Goal: Communication & Community: Answer question/provide support

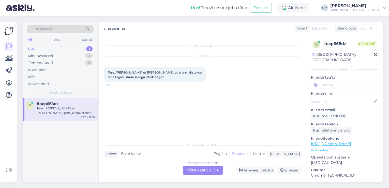
click at [190, 166] on div "Estonian to Estonian Võta vestlus üle" at bounding box center [203, 169] width 40 height 9
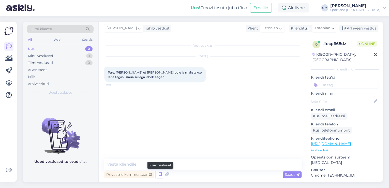
click at [160, 172] on icon at bounding box center [160, 174] width 6 height 8
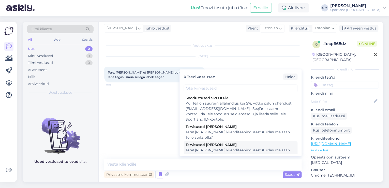
click at [248, 149] on div "Tere! [PERSON_NAME] klienditeenindusest Kuidas ma saan Teile abiks olla?" at bounding box center [240, 152] width 110 height 11
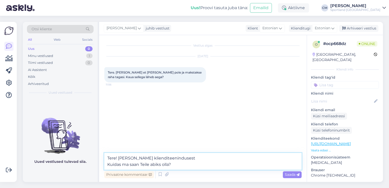
drag, startPoint x: 203, startPoint y: 166, endPoint x: 85, endPoint y: 166, distance: 117.8
click at [85, 166] on div "Otsi kliente All Web Socials Uus 0 Minu vestlused 1 Tiimi vestlused 0 AI Assist…" at bounding box center [203, 102] width 360 height 160
type textarea "Tere! [PERSON_NAME] klienditeenindusest"
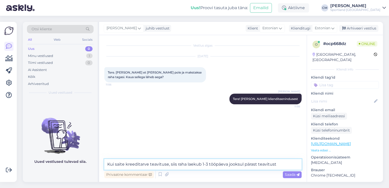
type textarea "Kui saite kreeditarve teavituse, siis raha laekub 1-3 tööpäeva jooksul pärast t…"
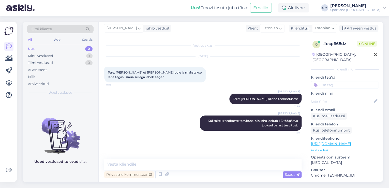
click at [339, 81] on input at bounding box center [345, 85] width 68 height 8
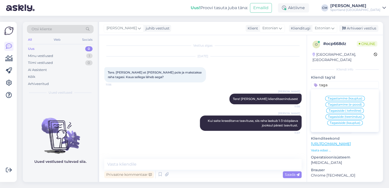
type input "taga"
click at [348, 103] on span "Tagastamine (e-pood)" at bounding box center [345, 104] width 34 height 3
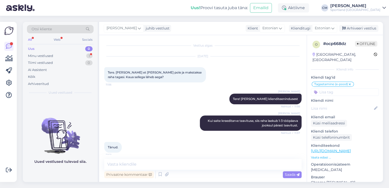
scroll to position [4, 0]
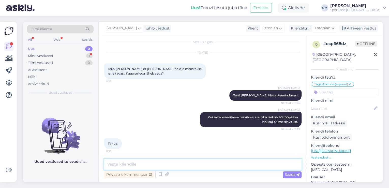
click at [134, 165] on textarea at bounding box center [202, 164] width 197 height 11
type textarea "Kas saan veel aidata?"
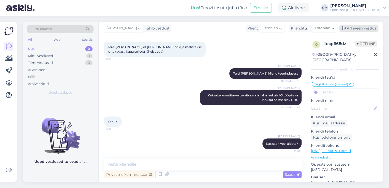
click at [360, 27] on div "Arhiveeri vestlus" at bounding box center [358, 28] width 39 height 7
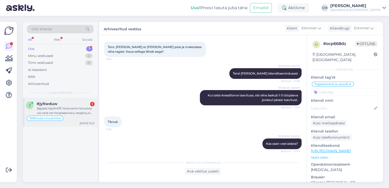
click at [50, 109] on div "Здравствуйте!Я получила посылку ,но мне не понравилась модель,я сделала сегодня…" at bounding box center [66, 110] width 58 height 9
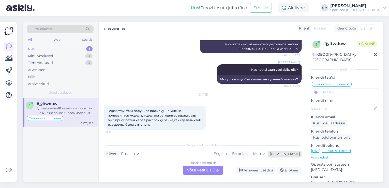
click at [250, 154] on div "Estonian" at bounding box center [239, 154] width 21 height 8
click at [206, 169] on div "Russian to Estonian Võta vestlus üle" at bounding box center [203, 169] width 40 height 9
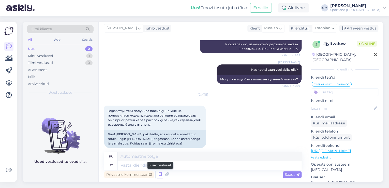
click at [160, 175] on icon at bounding box center [160, 174] width 6 height 8
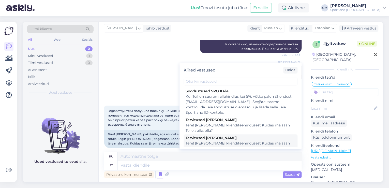
click at [220, 144] on div "Tere! [PERSON_NAME] klienditeenindusest Kuidas ma saan Teile abiks olla?" at bounding box center [240, 145] width 110 height 11
type textarea "Здравствуйте! Я [PERSON_NAME] из службы поддержки клиентов Чем я могу вам помоч…"
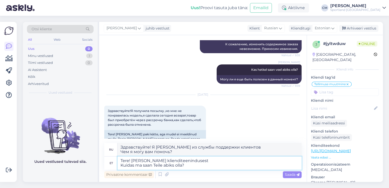
drag, startPoint x: 193, startPoint y: 169, endPoint x: 108, endPoint y: 169, distance: 84.6
click at [108, 169] on div "et Tere! [PERSON_NAME] klienditeenindusest Kuidas ma saan Teile abiks olla?" at bounding box center [202, 162] width 197 height 13
type textarea "Tere! [PERSON_NAME] klienditeenindusest"
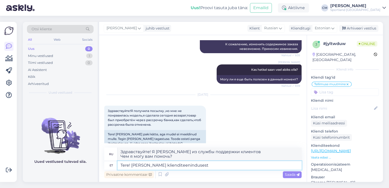
type textarea "Здравствуйте! Меня зовут [PERSON_NAME], я из службы поддержки клиентов."
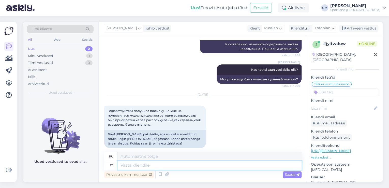
scroll to position [149, 0]
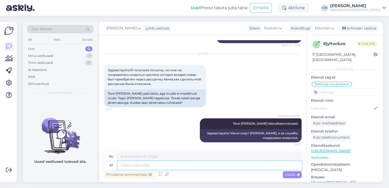
type textarea "J"
type textarea "Kui o"
type textarea "Если"
type textarea "[PERSON_NAME]"
type textarea "Если вы"
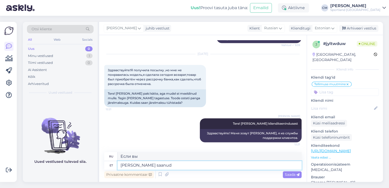
type textarea "[PERSON_NAME] saanud"
type textarea "Если вы получили"
type textarea "[PERSON_NAME] saanud kreeditarve tea"
type textarea "Если вы получили кредитную ноту"
type textarea "[PERSON_NAME] saanud kreeditarve teavituse, si"
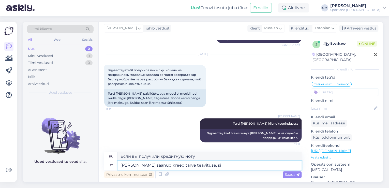
type textarea "Если вы получили уведомление о кредитной ноте,"
type textarea "[PERSON_NAME] saanud kreeditarve teavituse, siis teeme e"
type textarea "Как только вы получите уведомление о кредитной ноте, мы"
type textarea "[PERSON_NAME] saanud kreeditarve teavituse, siis teeme epingumuudatused tei"
type textarea "После получения вами уведомления о кредитной ноте мы внесем изменения в договор."
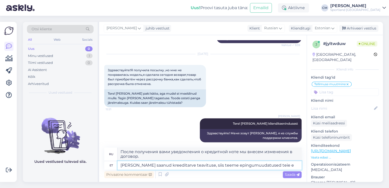
type textarea "[PERSON_NAME] saanud kreeditarve teavituse, siis teeme epingumuudatused [PERSON…"
type textarea "После того, как вы получите уведомление о кредитной ноте, мы внесем изменения в…"
type textarea "[PERSON_NAME] saanud kreeditarve teavituse, siis teeme epingumuudatused teie ee…"
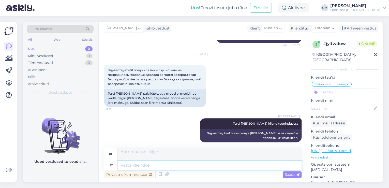
scroll to position [188, 0]
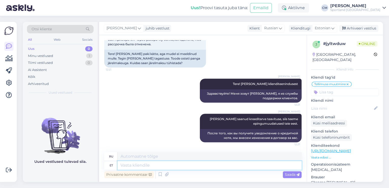
type textarea "Y"
type textarea "Teie"
type textarea "Твой"
type textarea "Teie ei p"
type textarea "Ты не"
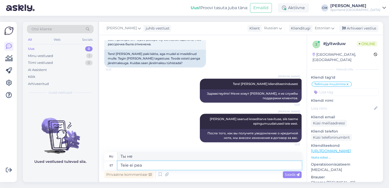
type textarea "Teie ei pea m"
type textarea "Вам не обязательно это делать."
type textarea "Teie ei pea midagi teg"
type textarea "Вам ничего не нужно."
type textarea "Teie ei pea midagi tegema."
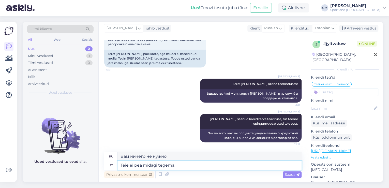
type textarea "Вам не нужно ничего делать."
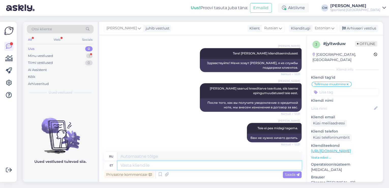
scroll to position [249, 0]
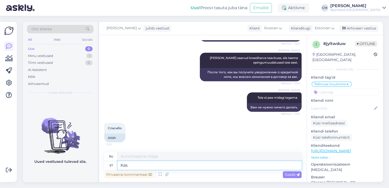
type textarea "Kas s"
type textarea "Является"
type textarea "Kas saan ve"
type textarea "Могу ли я"
type textarea "Kas saan veel ai"
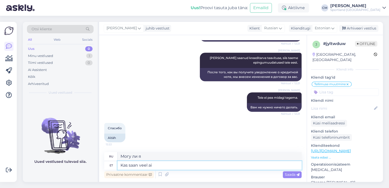
type textarea "Можно мне еще?"
type textarea "Kas saan veel aidata?"
type textarea "Могу ли я еще помочь?"
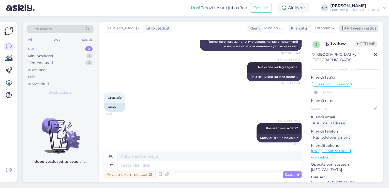
click at [352, 30] on div "Arhiveeri vestlus" at bounding box center [358, 28] width 39 height 7
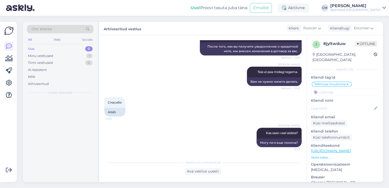
scroll to position [275, 0]
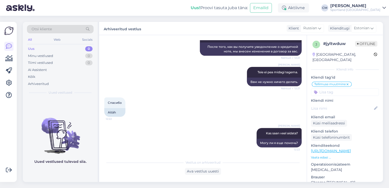
click at [338, 88] on input at bounding box center [345, 92] width 68 height 8
type input "[PERSON_NAME]"
click at [339, 104] on span "Järelmaksu küsimused" at bounding box center [344, 105] width 35 height 3
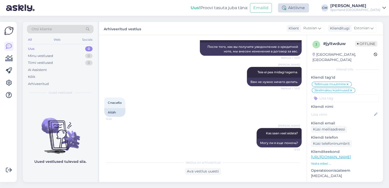
click at [309, 10] on div "Aktiivne" at bounding box center [293, 7] width 31 height 9
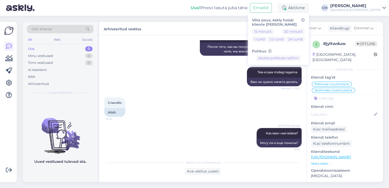
click at [127, 42] on div "[PERSON_NAME] [PERSON_NAME] saanud kreeditarve teavituse, siis teeme epingumuud…" at bounding box center [202, 42] width 197 height 40
